Goal: Task Accomplishment & Management: Use online tool/utility

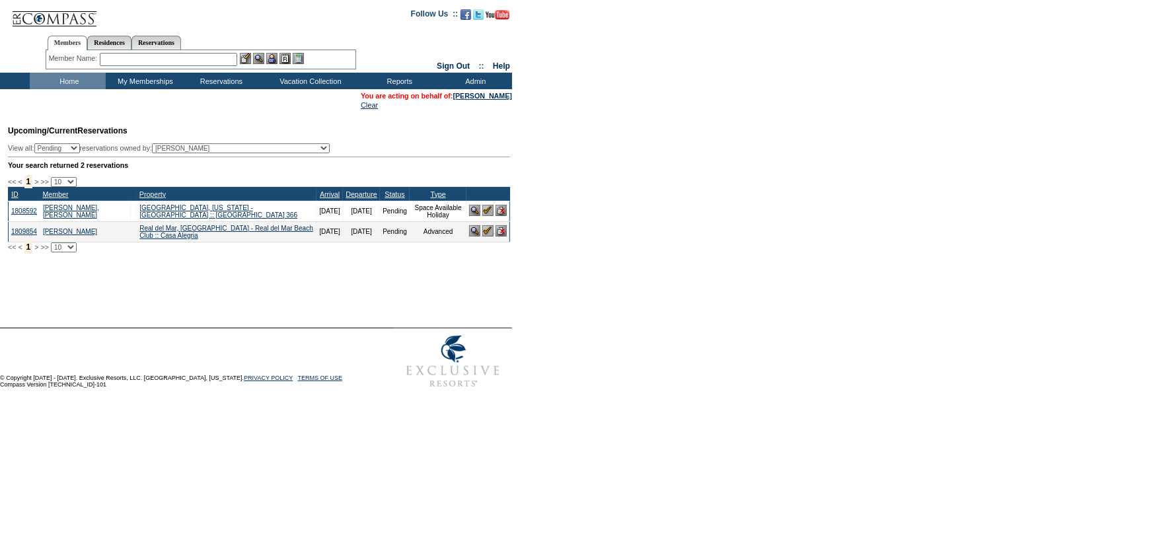
click at [228, 146] on select "(All) [PERSON_NAME] Accounting (MSM), Team [PERSON_NAME] (inactive) Admin, IT G…" at bounding box center [241, 148] width 178 height 10
select select "56716"
click at [177, 145] on select "(All) [PERSON_NAME] Accounting (MSM), Team [PERSON_NAME] (inactive) Admin, IT G…" at bounding box center [241, 148] width 178 height 10
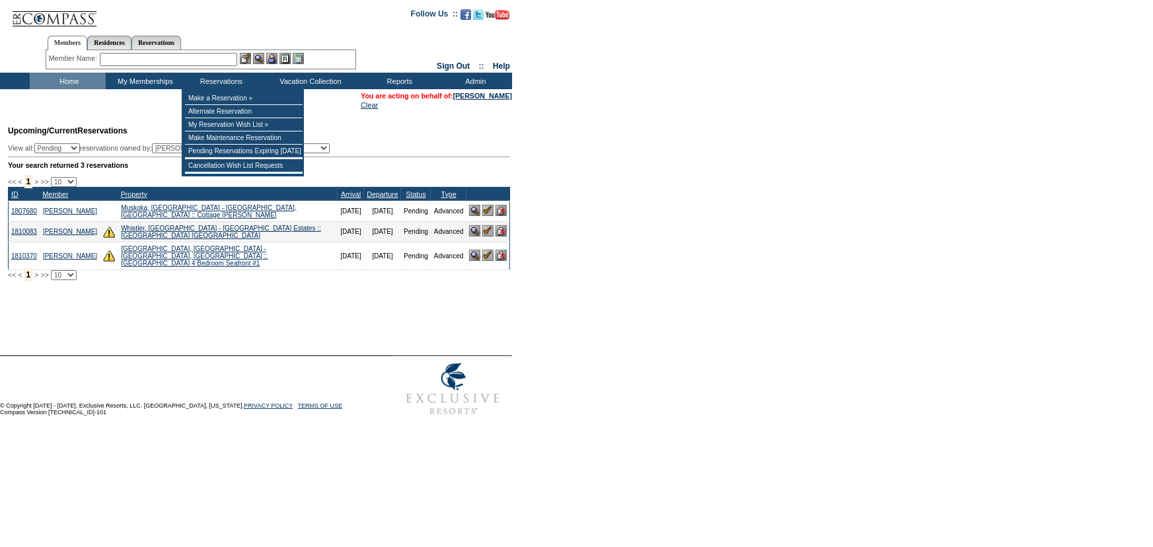
click at [219, 58] on input "text" at bounding box center [168, 59] width 137 height 13
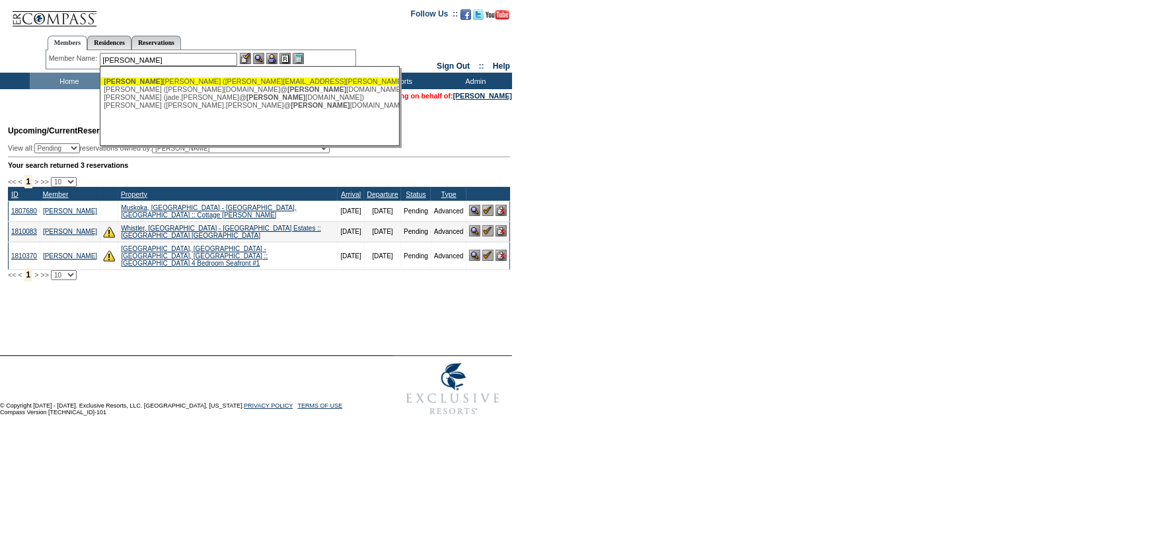
drag, startPoint x: 198, startPoint y: 79, endPoint x: 265, endPoint y: 62, distance: 69.5
click at [200, 79] on div "Bourn e, Robert (bob.bourne@bournefg.com)" at bounding box center [249, 81] width 291 height 8
type input "Bourne, Robert (bob.bourne@bournefg.com)"
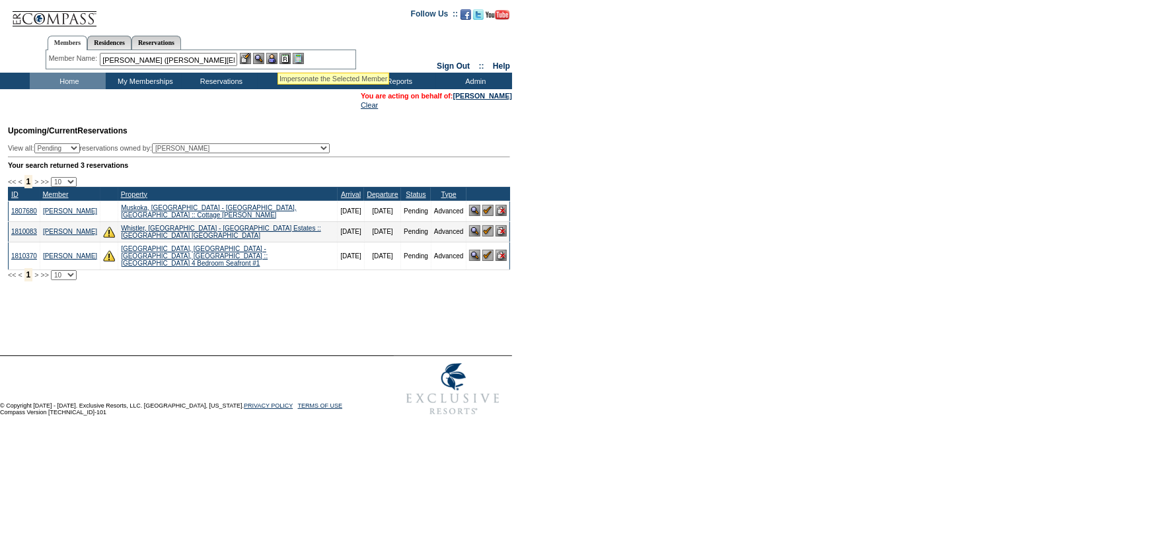
click at [277, 56] on img at bounding box center [271, 58] width 11 height 11
click at [258, 56] on img at bounding box center [258, 58] width 11 height 11
